Goal: Task Accomplishment & Management: Manage account settings

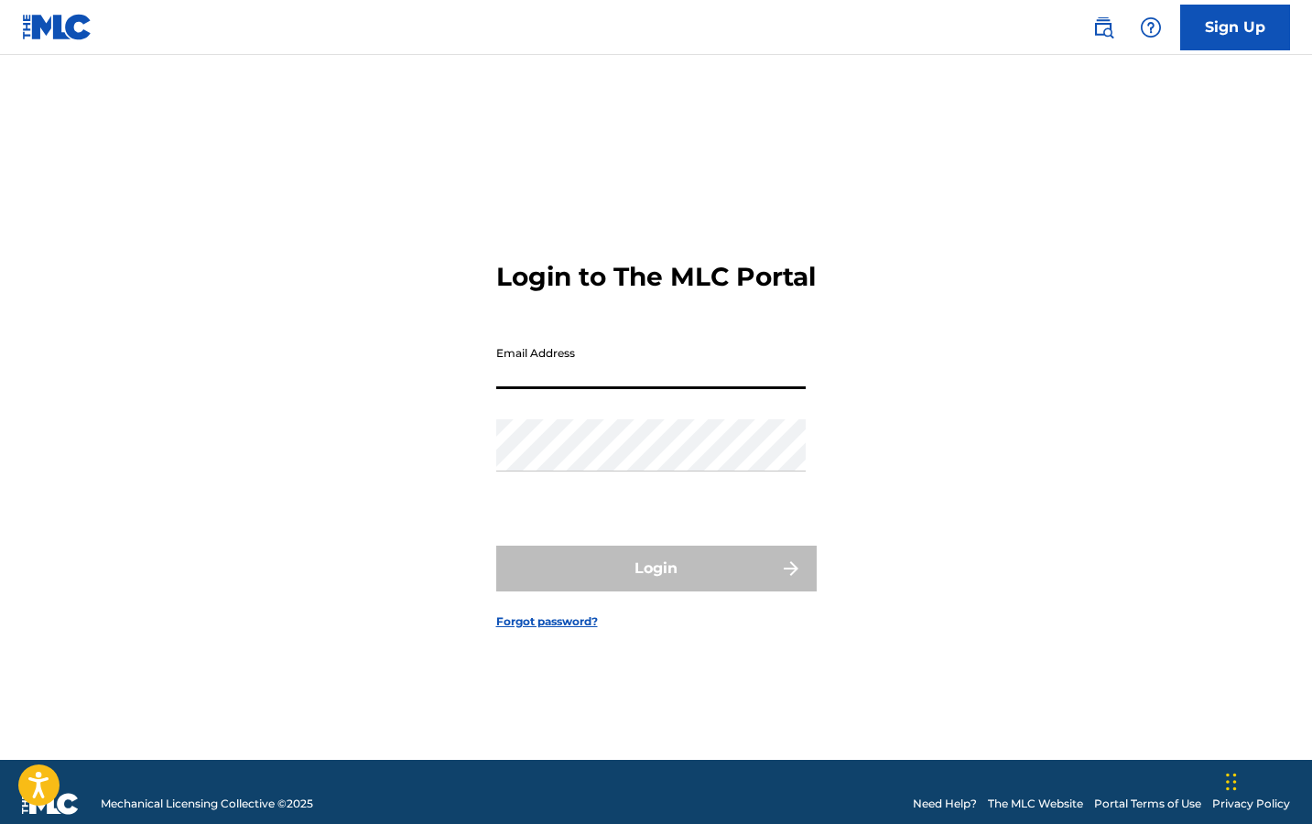
type input "[EMAIL_ADDRESS][DOMAIN_NAME]"
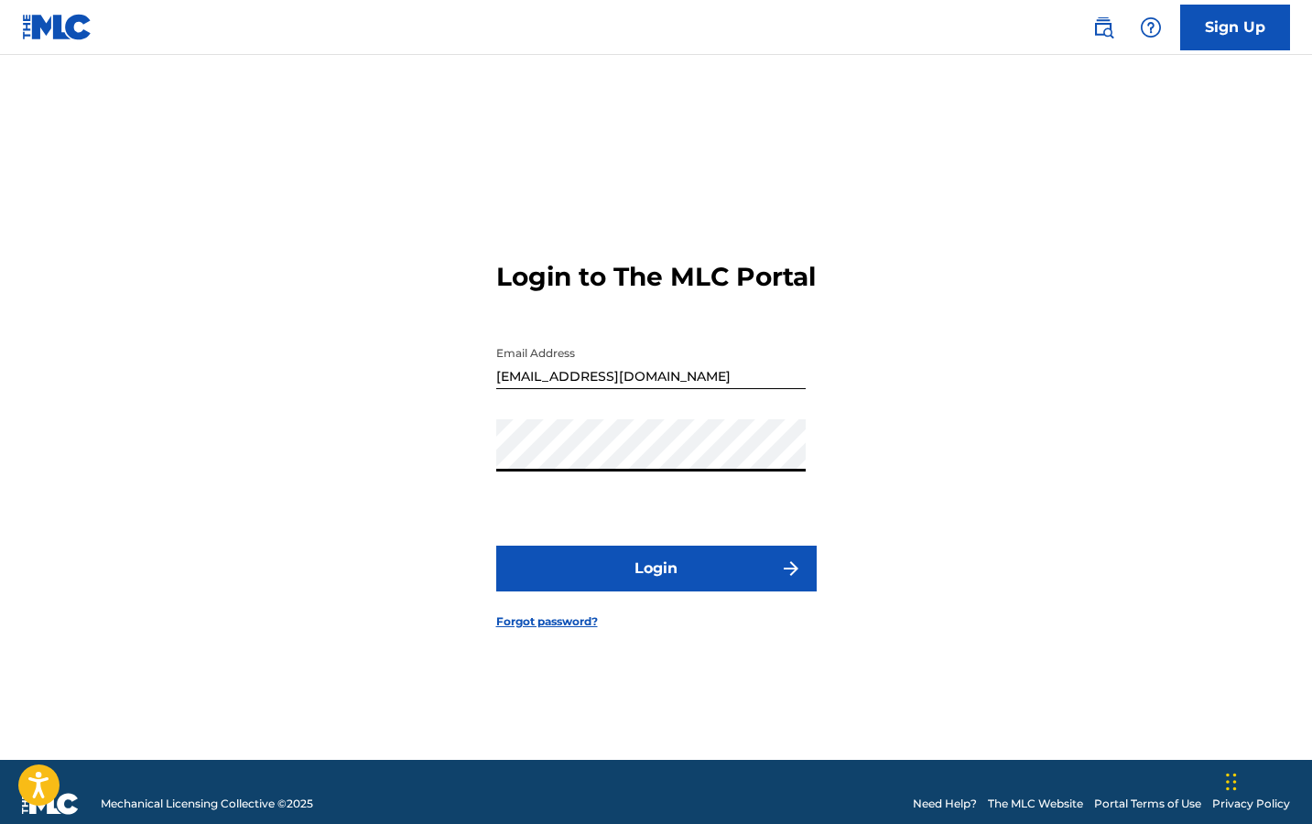
click at [655, 584] on button "Login" at bounding box center [656, 569] width 320 height 46
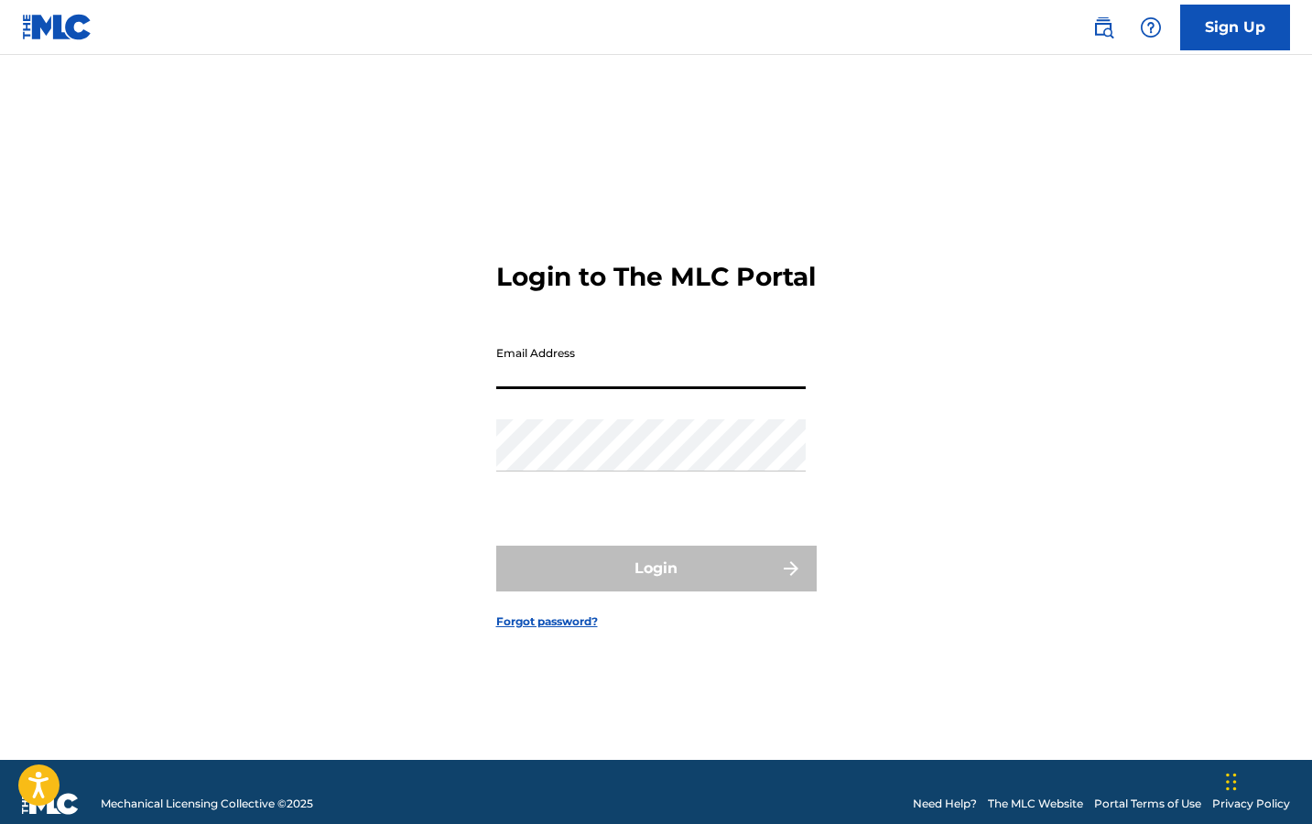
type input "[EMAIL_ADDRESS][DOMAIN_NAME]"
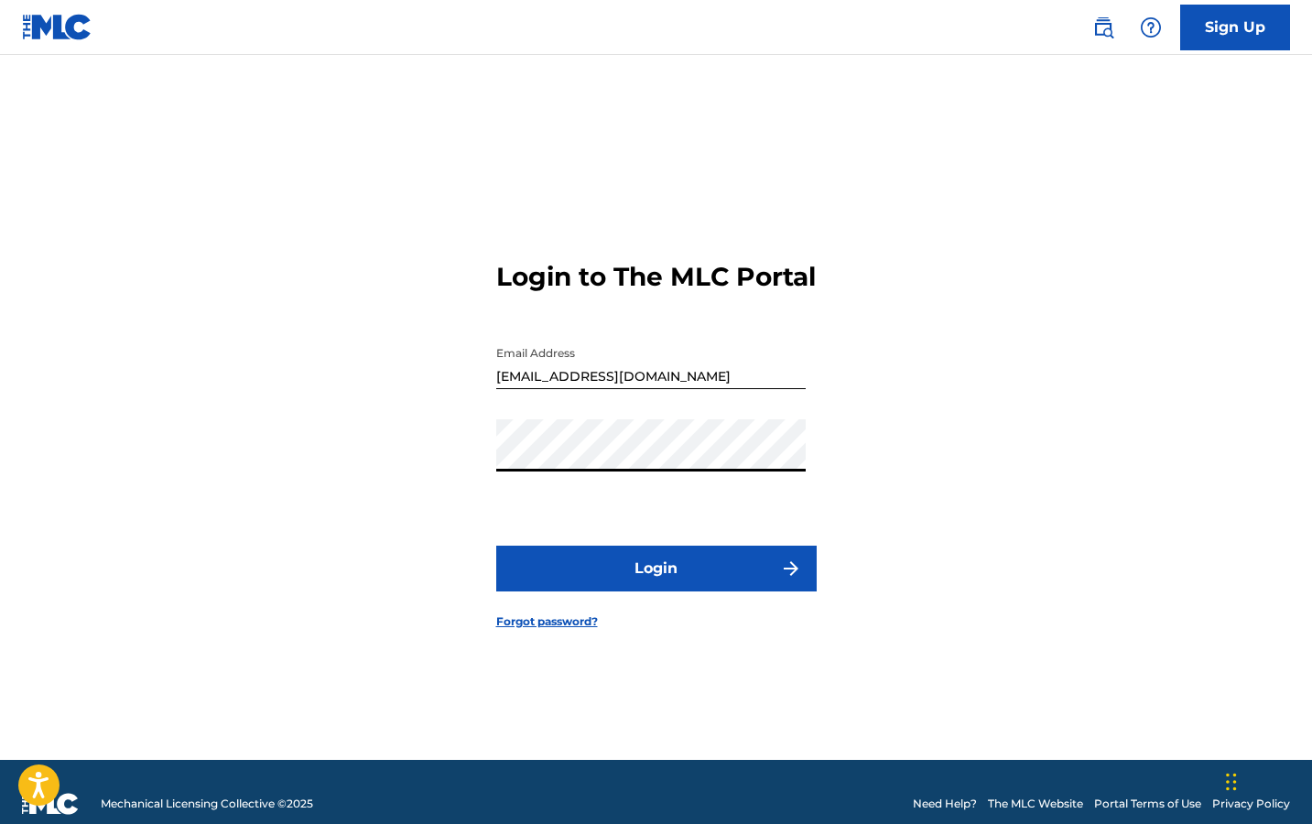
click at [646, 579] on button "Login" at bounding box center [656, 569] width 320 height 46
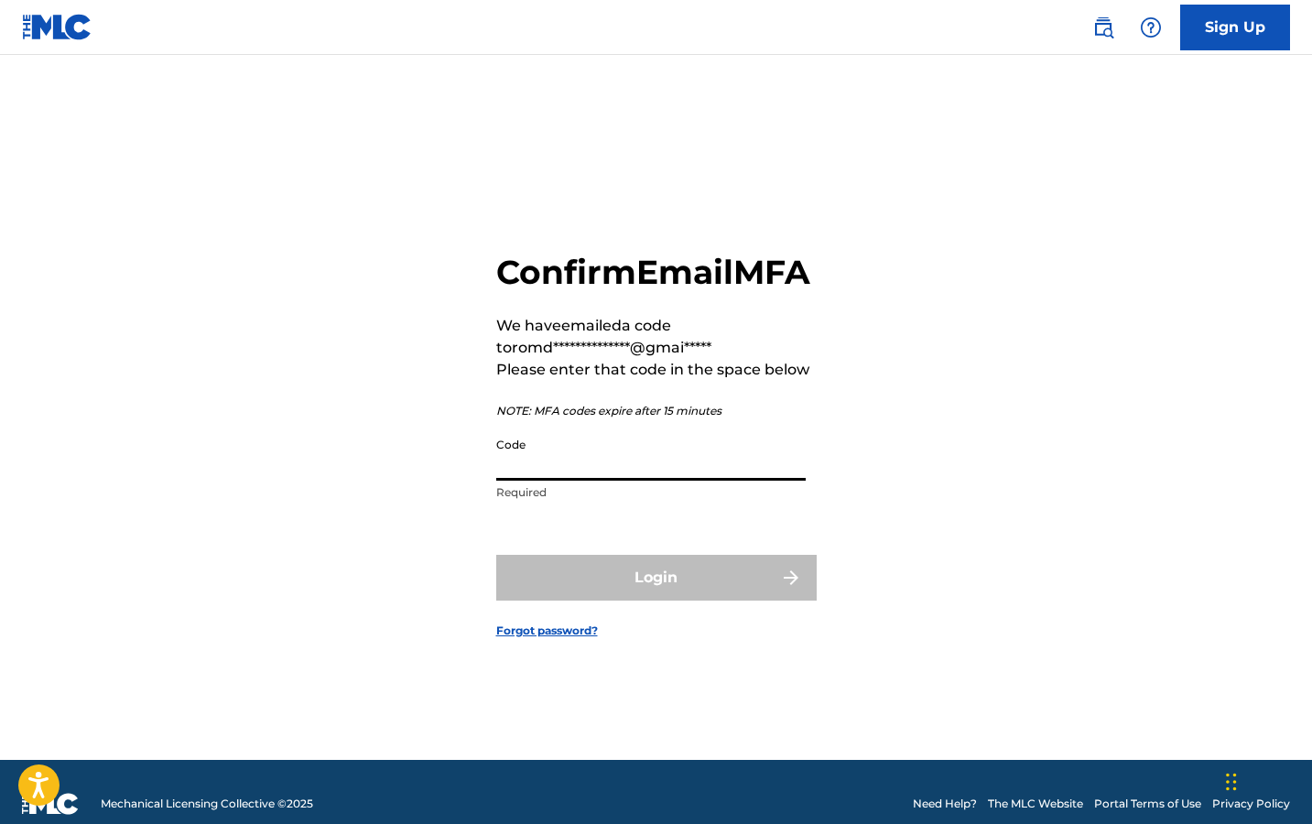
click at [687, 481] on input "Code" at bounding box center [650, 454] width 309 height 52
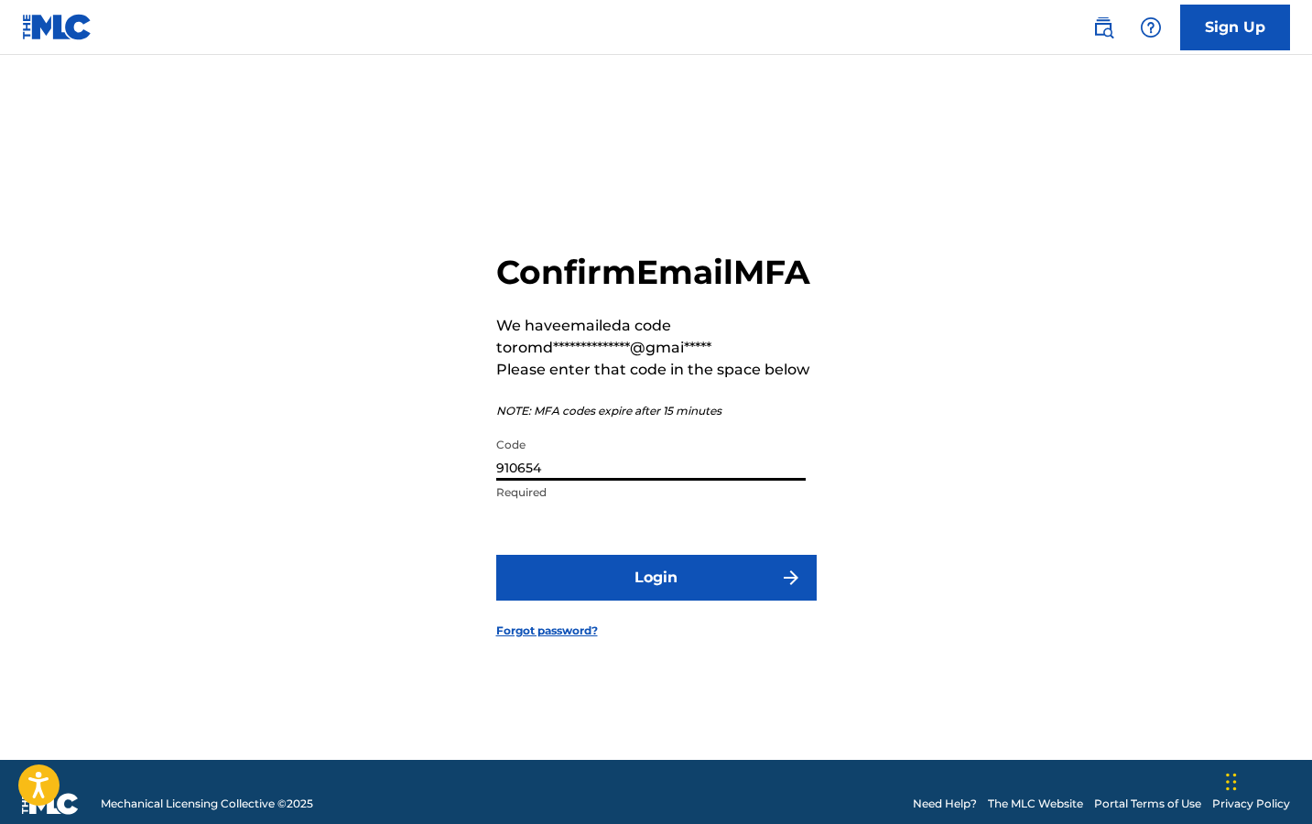
type input "910654"
click at [655, 598] on button "Login" at bounding box center [656, 578] width 320 height 46
